Goal: Task Accomplishment & Management: Complete application form

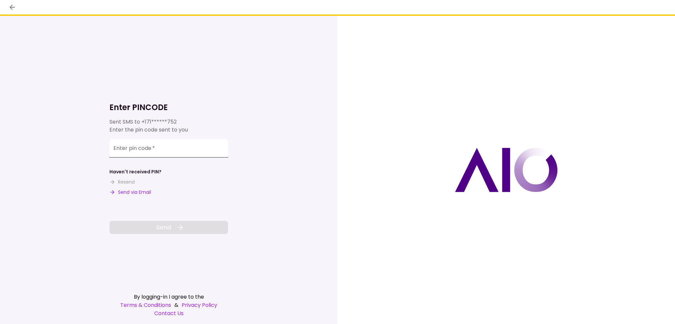
click at [157, 151] on input "Enter pin code   *" at bounding box center [168, 148] width 119 height 18
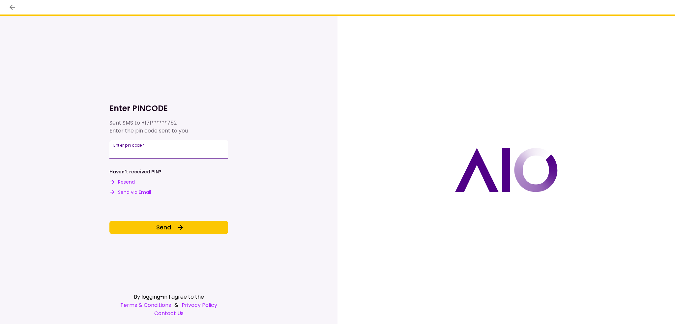
type input "******"
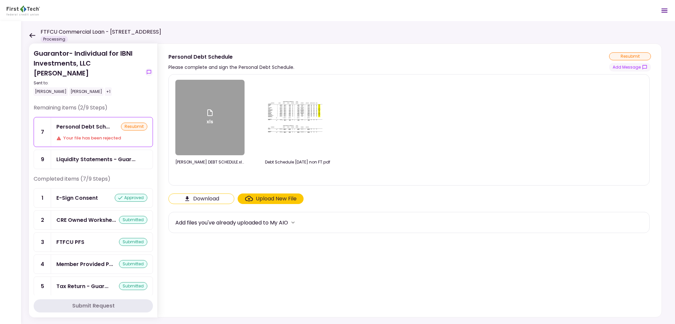
click at [30, 33] on icon at bounding box center [32, 35] width 6 height 5
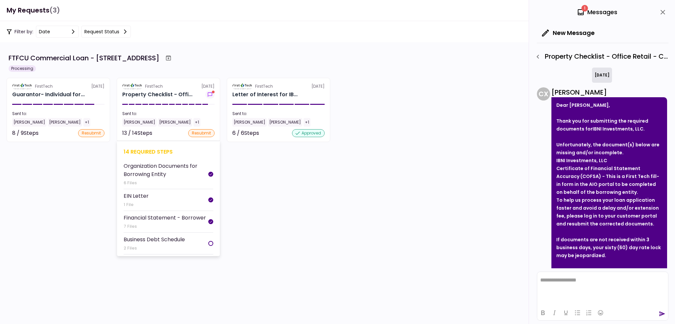
scroll to position [280, 0]
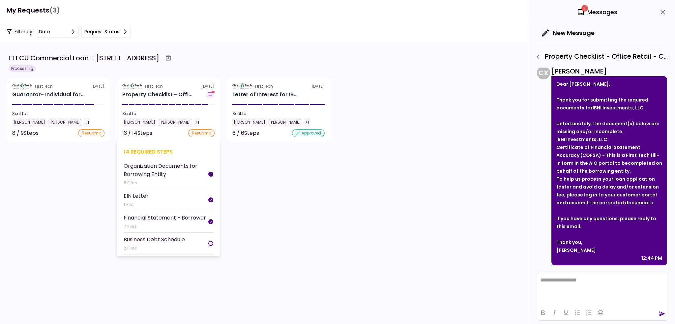
click at [148, 83] on div "FirstTech" at bounding box center [154, 86] width 18 height 6
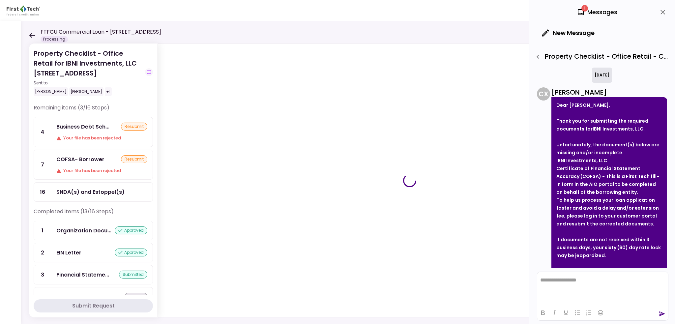
scroll to position [280, 0]
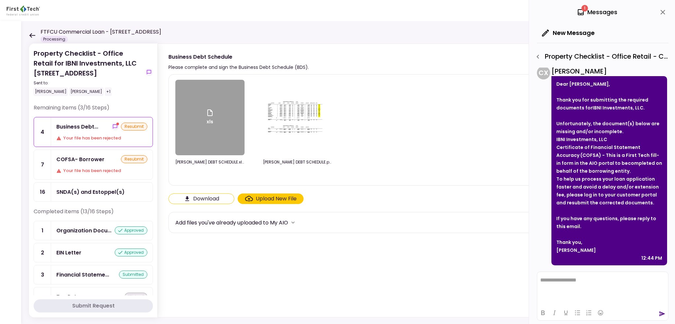
click at [241, 196] on label "Upload New File" at bounding box center [271, 199] width 66 height 11
click at [0, 0] on input "Upload New File" at bounding box center [0, 0] width 0 height 0
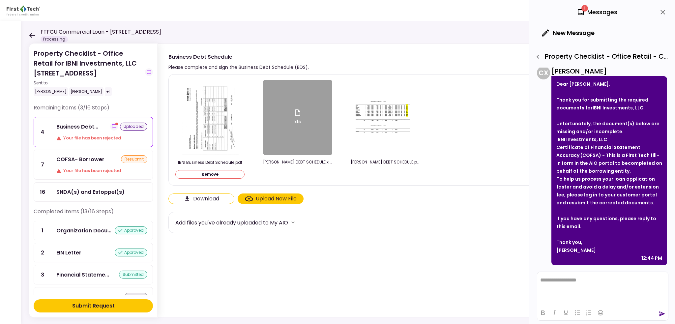
click at [99, 304] on div "Submit Request" at bounding box center [93, 306] width 43 height 8
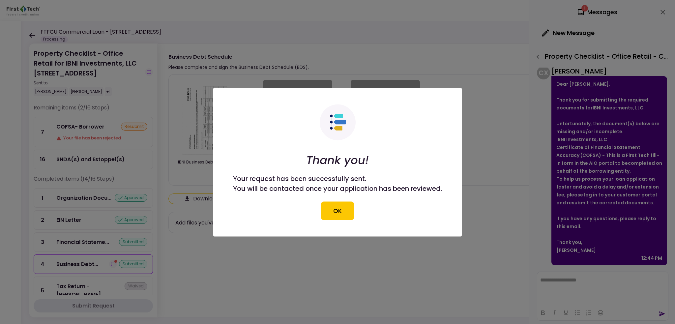
click at [664, 12] on div at bounding box center [337, 162] width 675 height 324
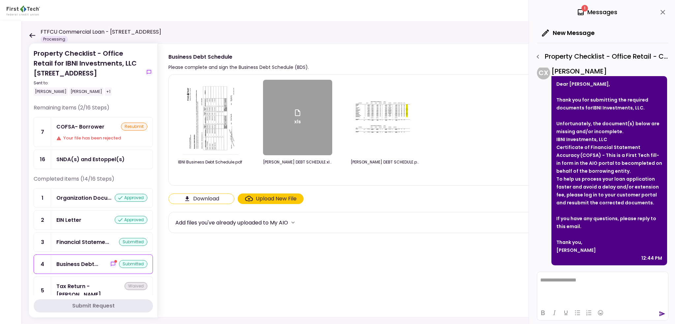
click at [663, 12] on icon "close" at bounding box center [663, 12] width 5 height 5
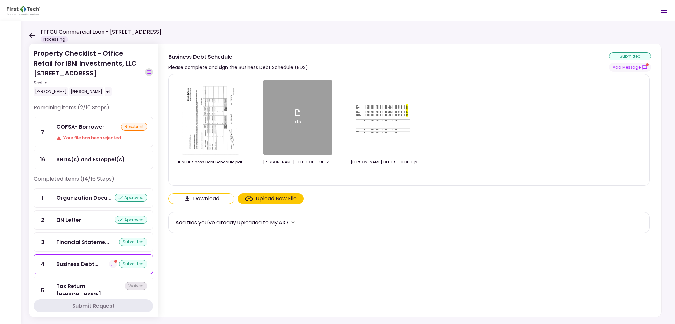
click at [147, 73] on icon "show-messages" at bounding box center [148, 72] width 5 height 5
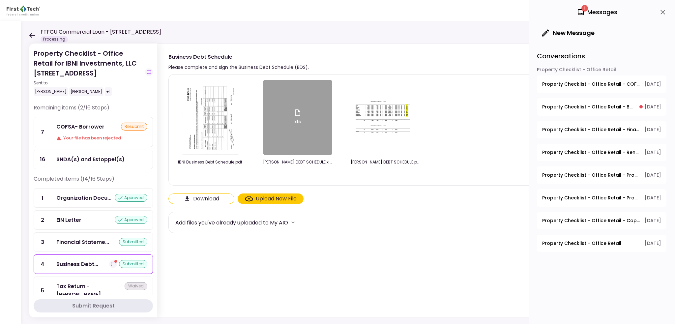
click at [585, 11] on span "1" at bounding box center [585, 8] width 7 height 7
click at [594, 112] on button "Property Checklist - Office Retail - Business Debt Schedule [DATE]" at bounding box center [602, 106] width 130 height 17
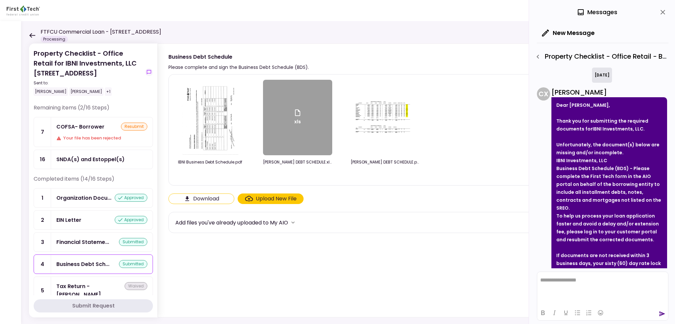
scroll to position [311, 0]
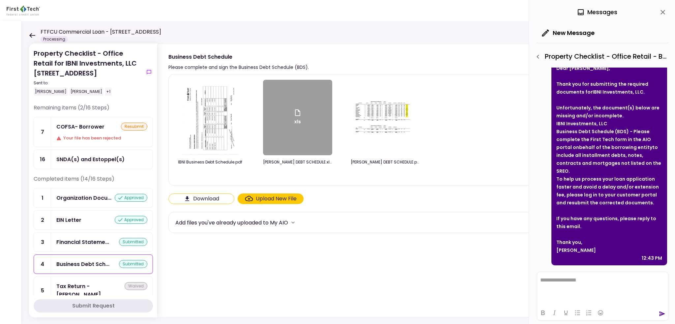
click at [538, 59] on icon "button" at bounding box center [538, 57] width 8 height 8
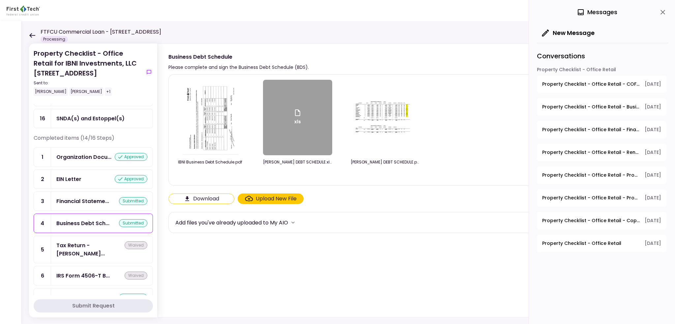
scroll to position [0, 0]
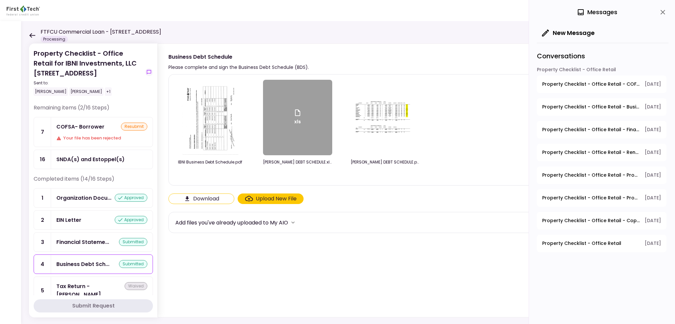
click at [31, 35] on icon at bounding box center [32, 35] width 6 height 5
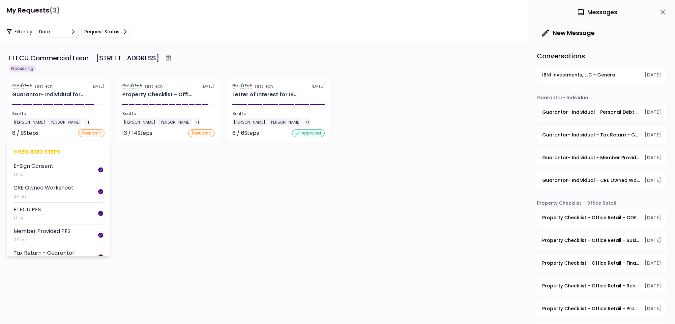
click at [91, 105] on section "FirstTech [DATE] Guarantor- Individual for... Sent to: [PERSON_NAME] [PERSON_NA…" at bounding box center [59, 110] width 104 height 64
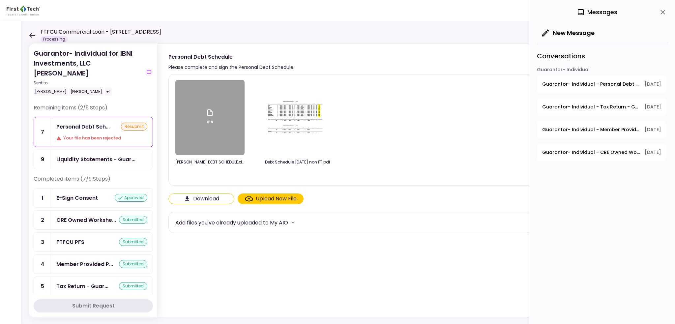
click at [31, 35] on icon at bounding box center [32, 35] width 6 height 5
